Goal: Information Seeking & Learning: Find specific fact

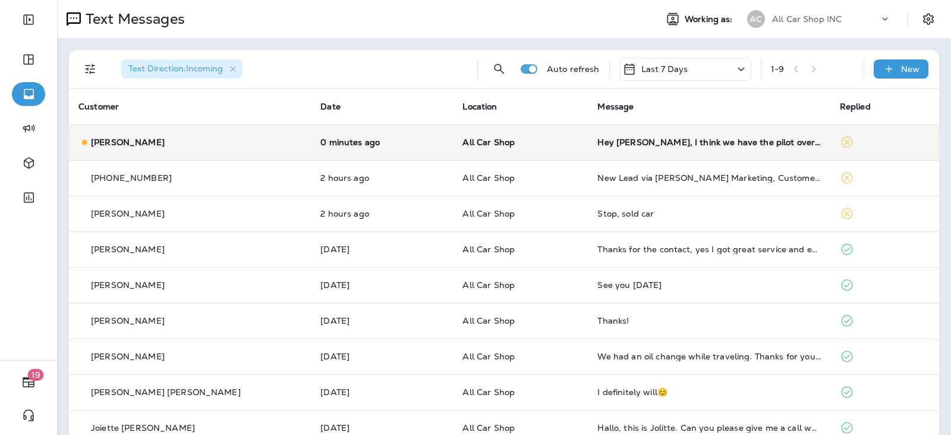
click at [549, 150] on td "All Car Shop" at bounding box center [520, 142] width 135 height 36
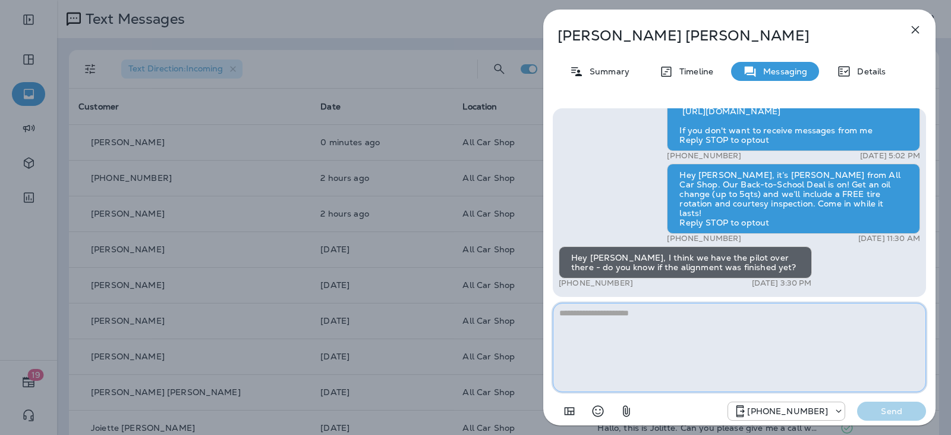
click at [654, 317] on textarea at bounding box center [739, 347] width 373 height 89
click at [631, 313] on textarea at bounding box center [739, 347] width 373 height 89
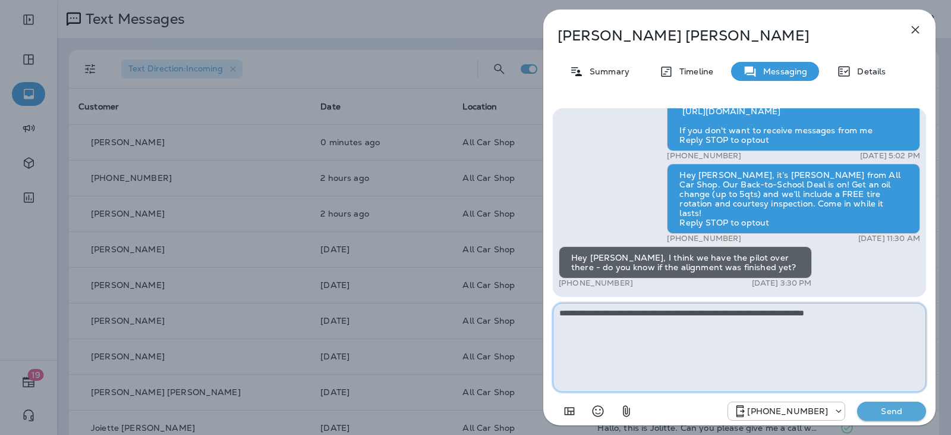
type textarea "**********"
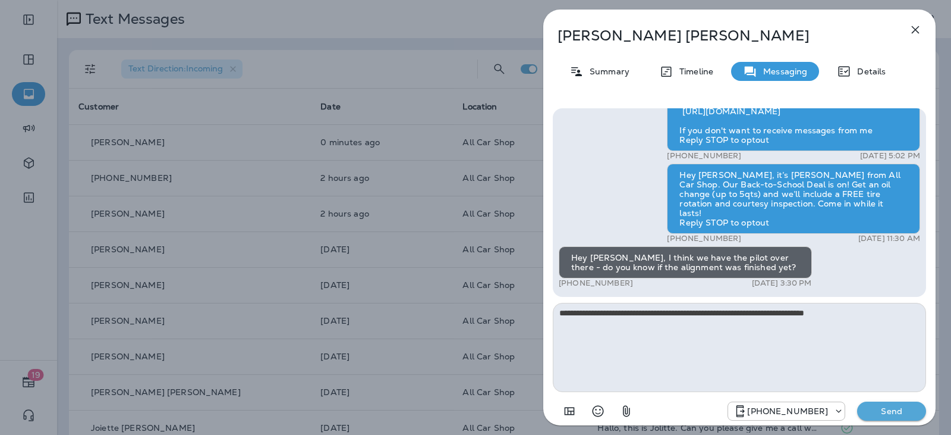
click at [885, 413] on p "Send" at bounding box center [892, 410] width 50 height 11
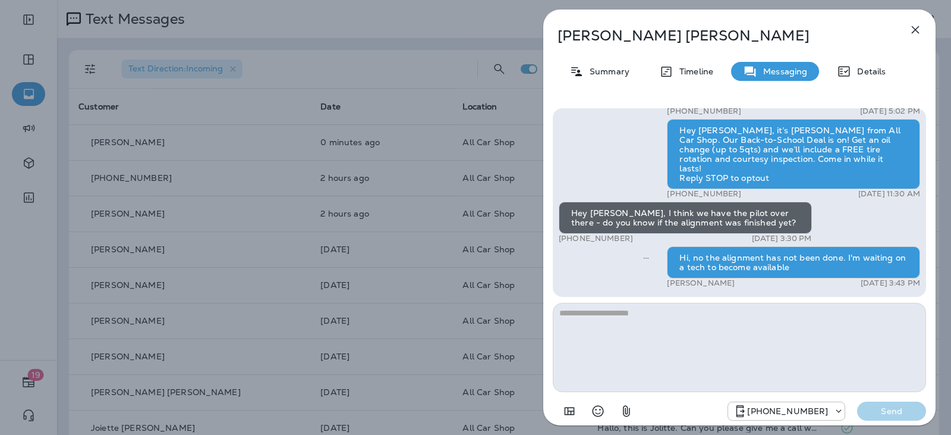
click at [920, 34] on icon "button" at bounding box center [915, 30] width 14 height 14
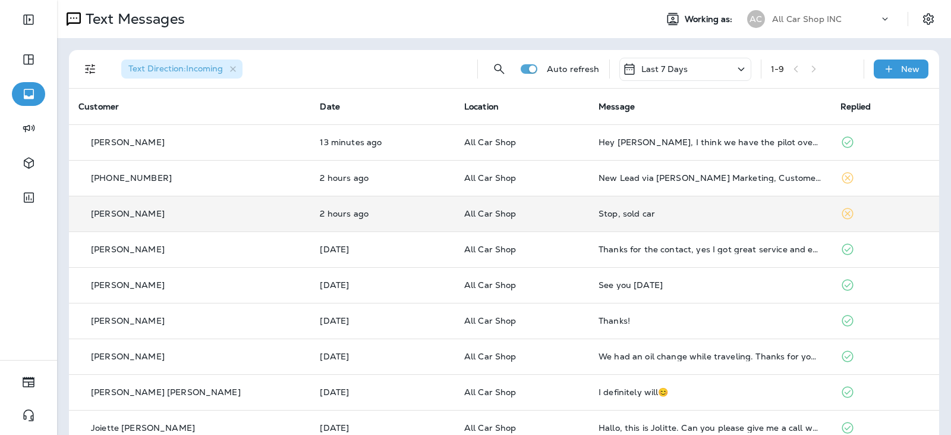
click at [620, 199] on td "Stop, sold car" at bounding box center [709, 214] width 241 height 36
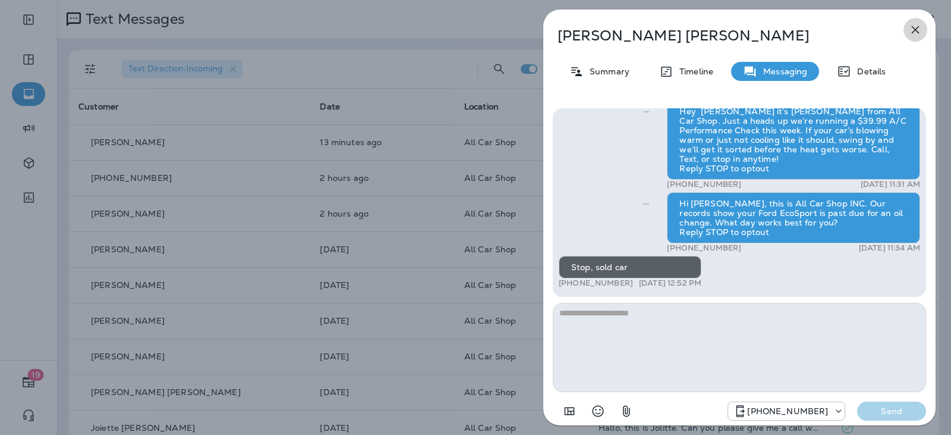
click at [919, 32] on icon "button" at bounding box center [915, 30] width 14 height 14
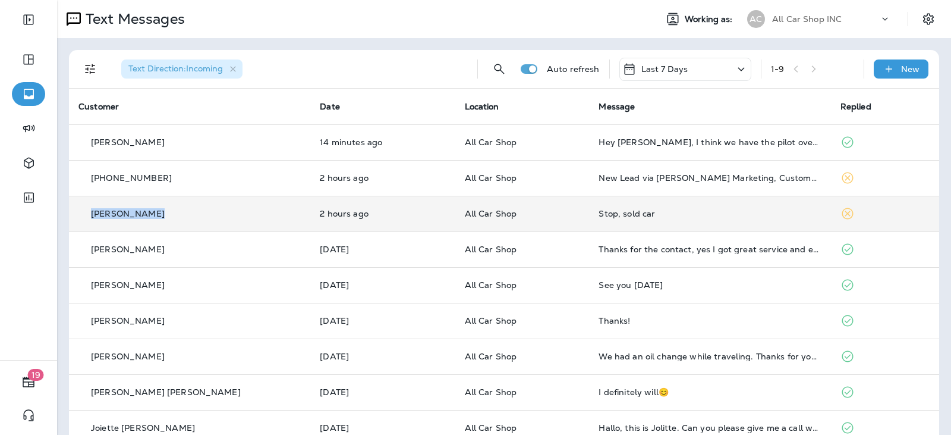
drag, startPoint x: 169, startPoint y: 210, endPoint x: 91, endPoint y: 213, distance: 78.5
click at [91, 213] on div "Kenny Wengler" at bounding box center [189, 213] width 222 height 12
drag, startPoint x: 96, startPoint y: 212, endPoint x: 190, endPoint y: 218, distance: 93.5
click at [190, 218] on div "Kenny Wengler" at bounding box center [189, 213] width 222 height 12
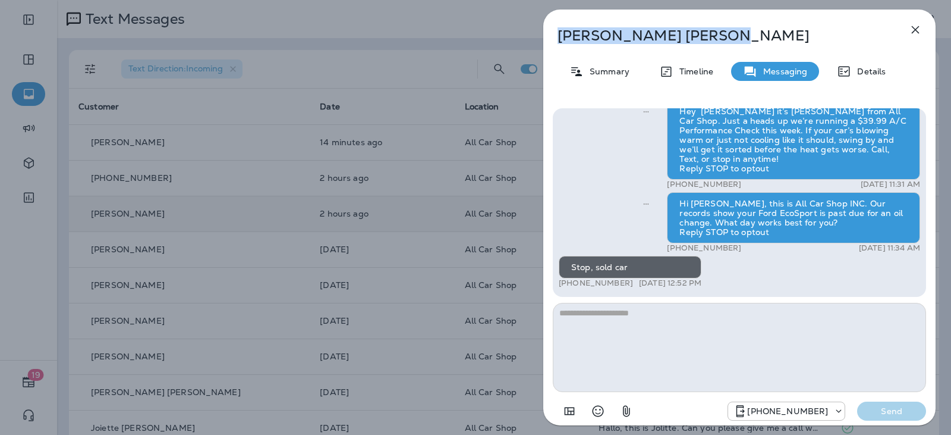
drag, startPoint x: 671, startPoint y: 43, endPoint x: 560, endPoint y: 42, distance: 110.6
click at [560, 42] on p "Kenny Wengler" at bounding box center [720, 35] width 325 height 17
copy p "Kenny Wengler"
click at [912, 30] on icon "button" at bounding box center [915, 30] width 14 height 14
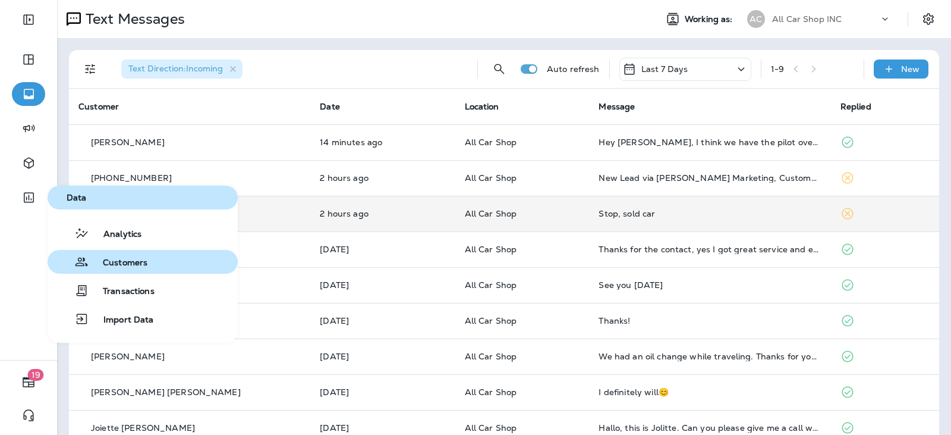
click at [133, 266] on span "Customers" at bounding box center [118, 262] width 59 height 11
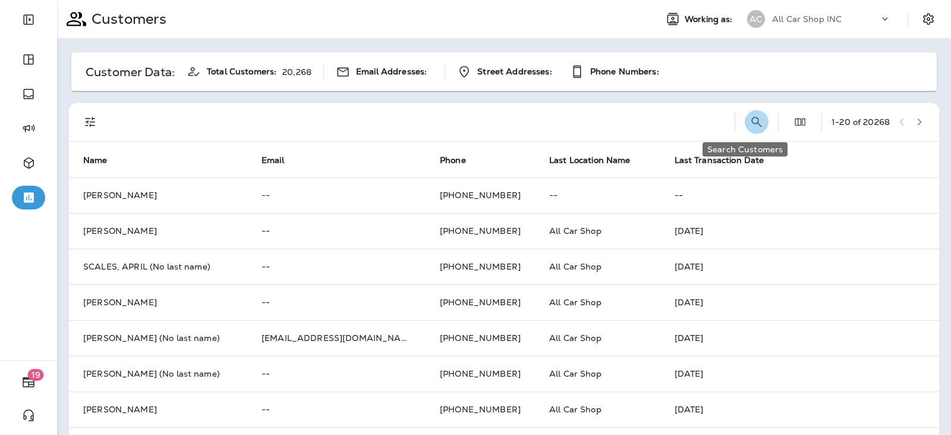
click at [750, 121] on icon "Search Customers" at bounding box center [757, 122] width 14 height 14
click at [633, 115] on input "text" at bounding box center [695, 121] width 124 height 32
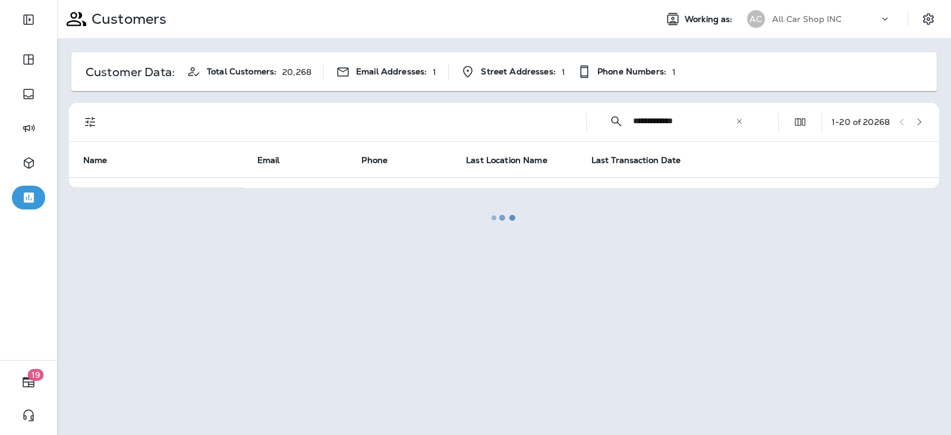
type input "**********"
